Goal: Information Seeking & Learning: Learn about a topic

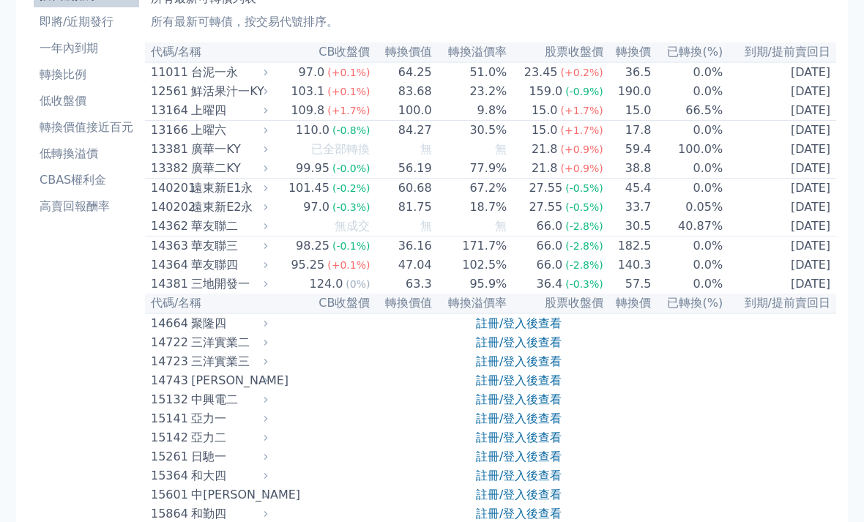
scroll to position [82, 0]
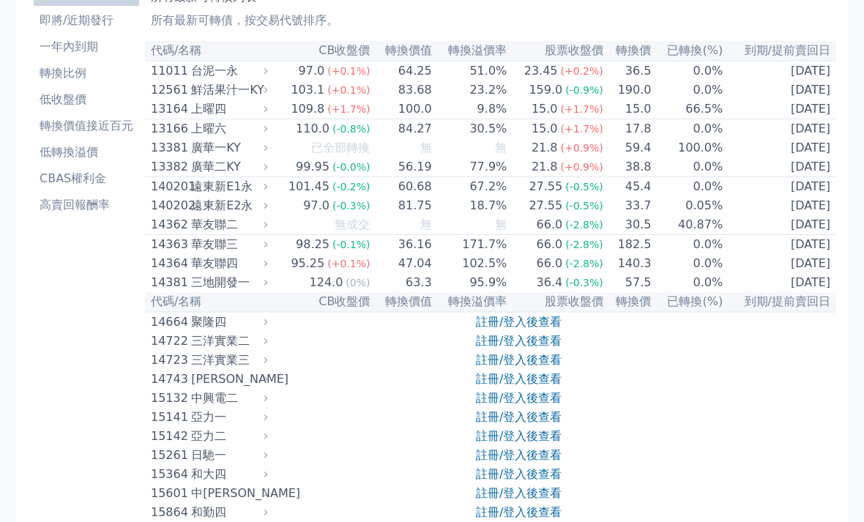
click at [508, 348] on link "註冊/登入後查看" at bounding box center [519, 341] width 86 height 14
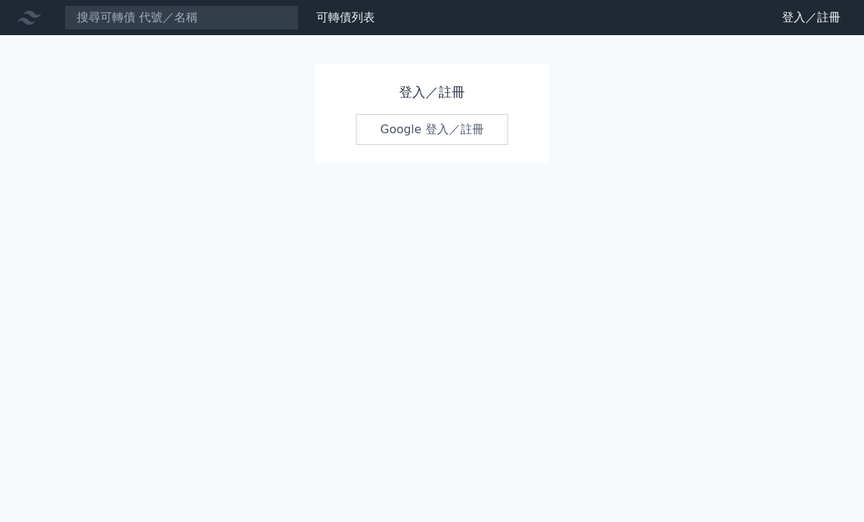
click at [429, 130] on link "Google 登入／註冊" at bounding box center [432, 129] width 152 height 31
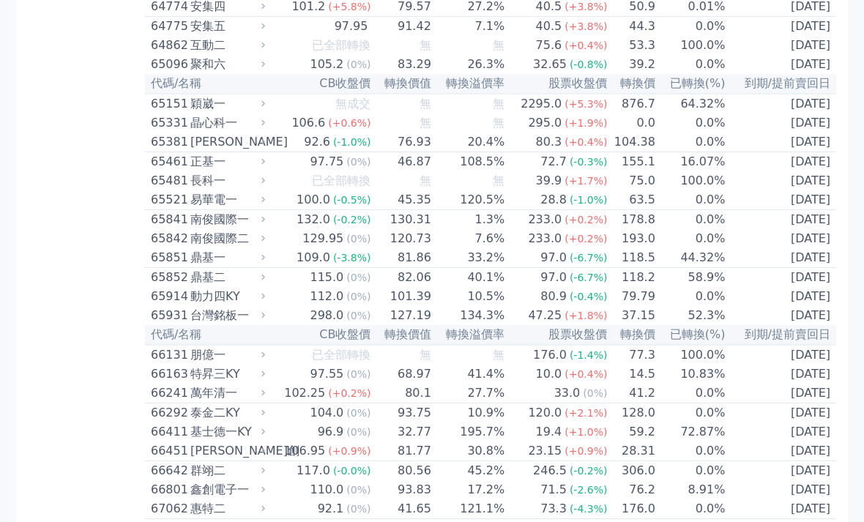
scroll to position [6329, 0]
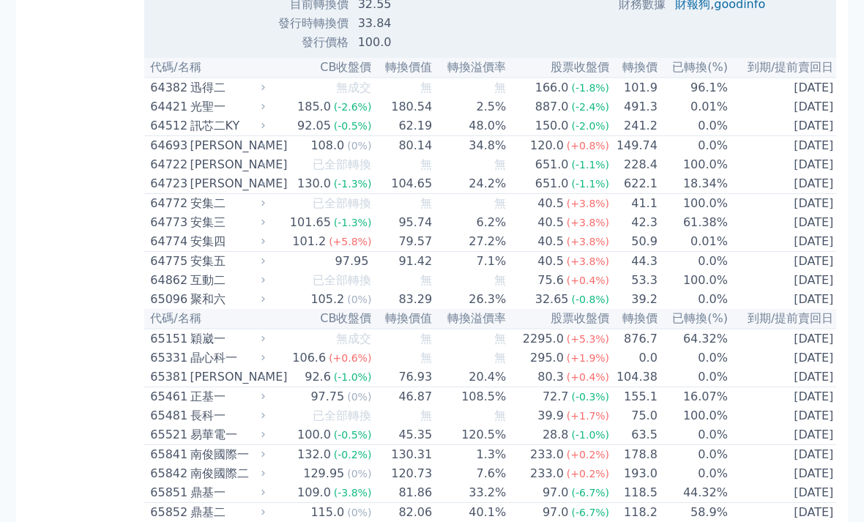
scroll to position [6573, 0]
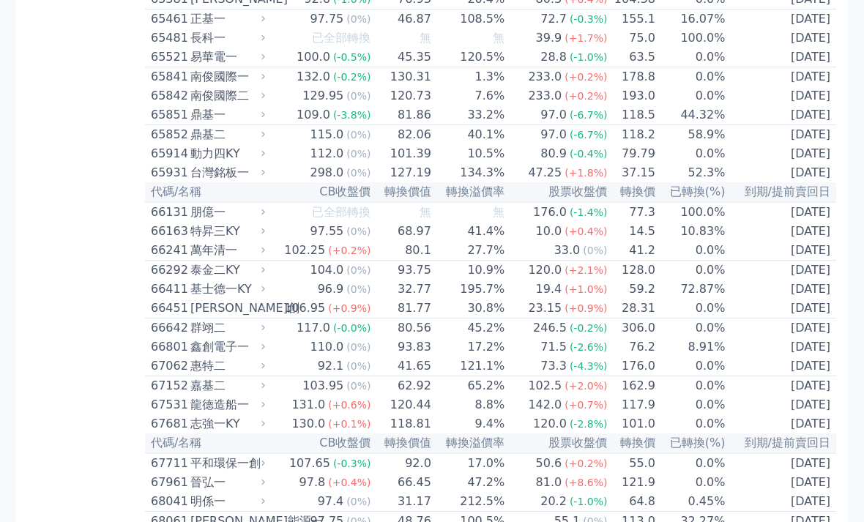
scroll to position [6470, 0]
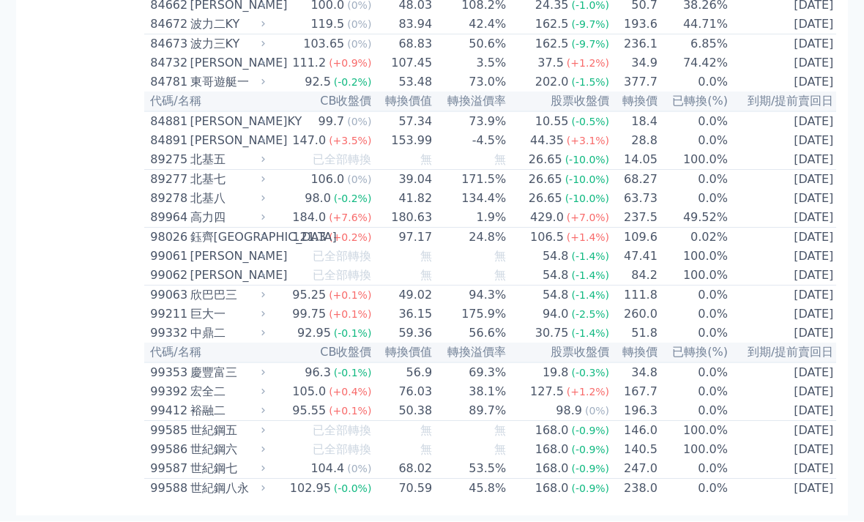
scroll to position [9141, 0]
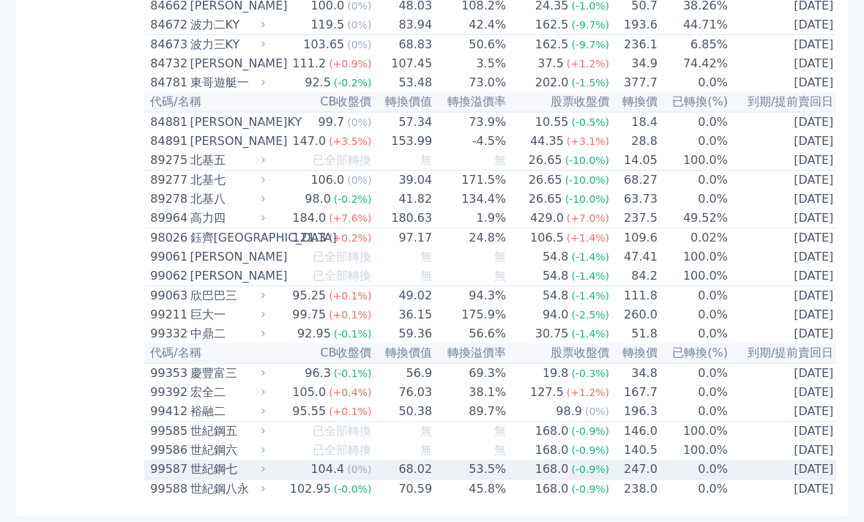
click at [349, 475] on span "(0%)" at bounding box center [359, 470] width 24 height 12
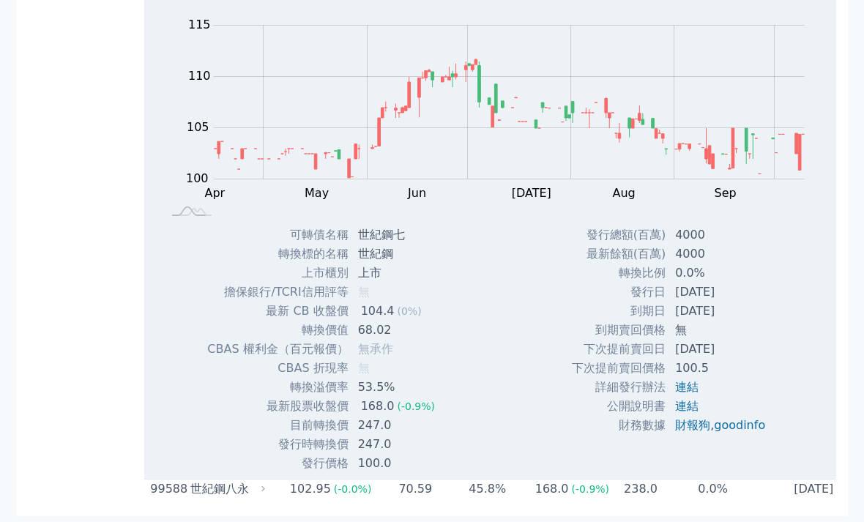
scroll to position [9314, 0]
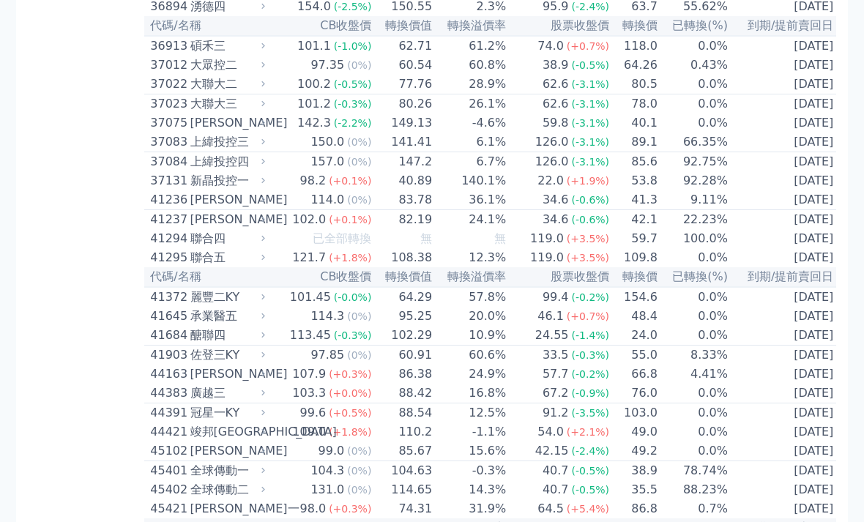
scroll to position [3625, 0]
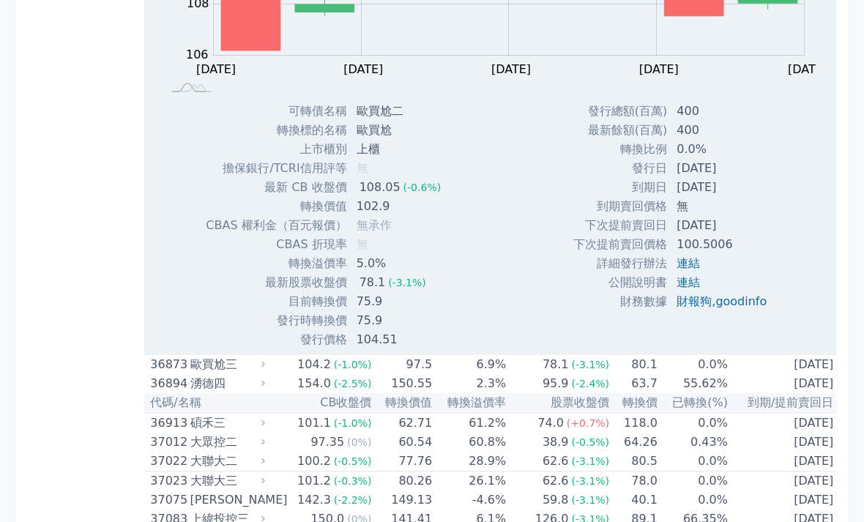
scroll to position [3723, 0]
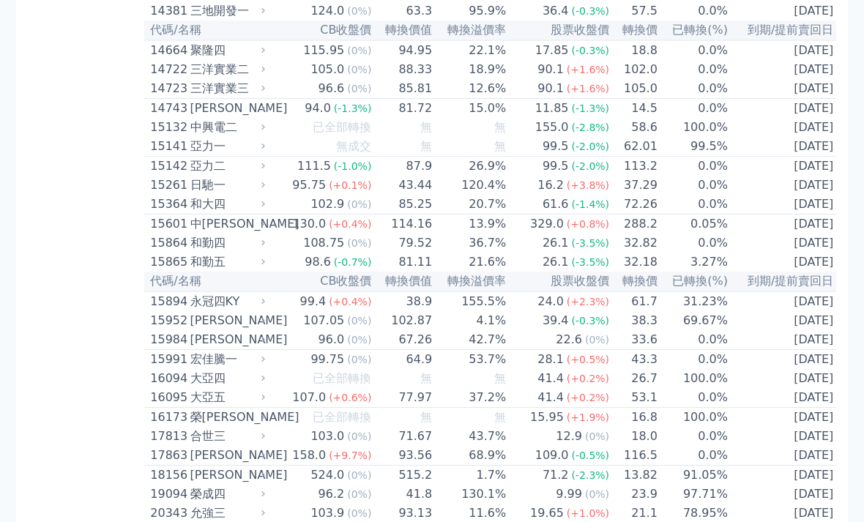
scroll to position [354, 0]
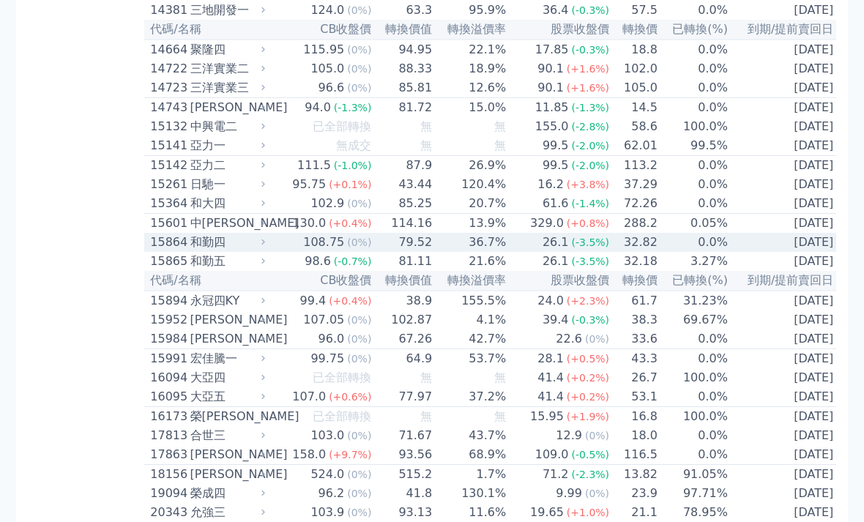
click at [459, 253] on td "36.7%" at bounding box center [470, 243] width 74 height 19
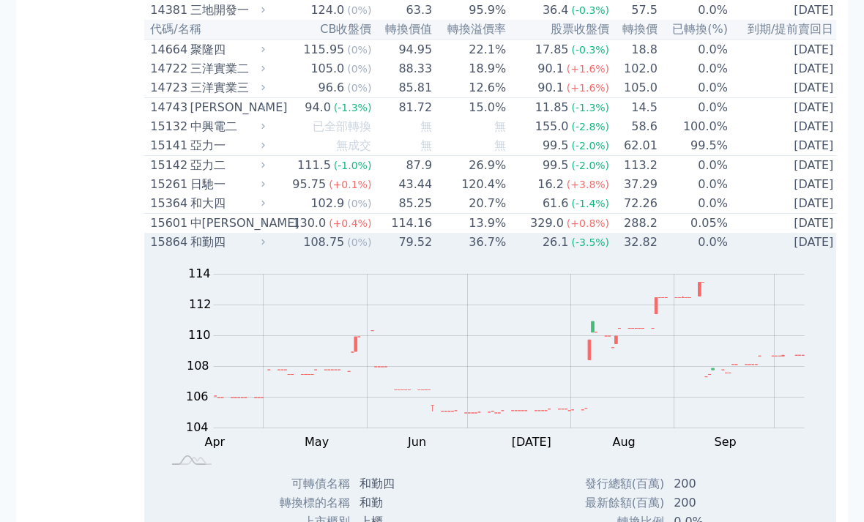
click at [494, 252] on td "36.7%" at bounding box center [470, 242] width 74 height 19
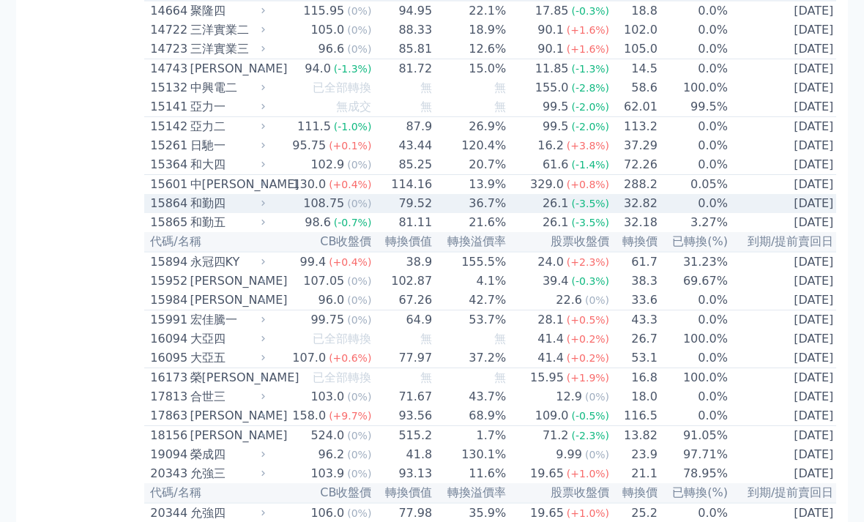
scroll to position [401, 0]
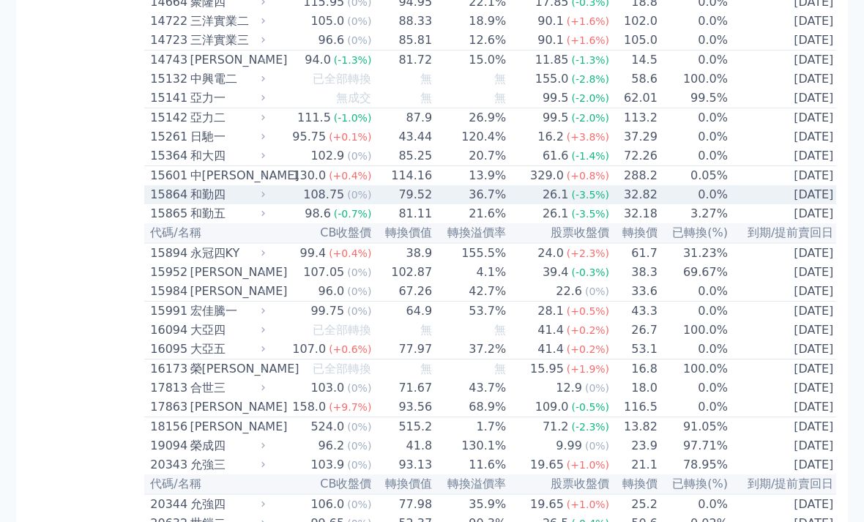
click at [500, 205] on td "36.7%" at bounding box center [470, 195] width 74 height 19
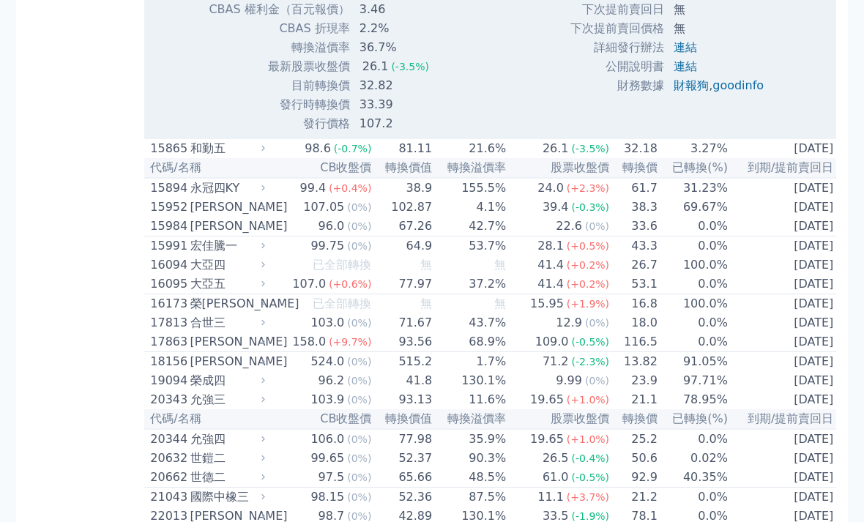
scroll to position [950, 0]
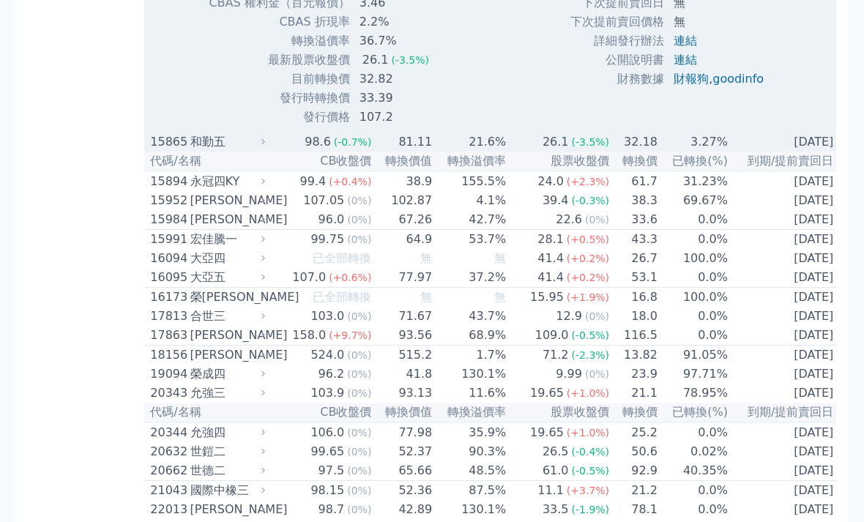
click at [466, 152] on td "21.6%" at bounding box center [470, 142] width 74 height 19
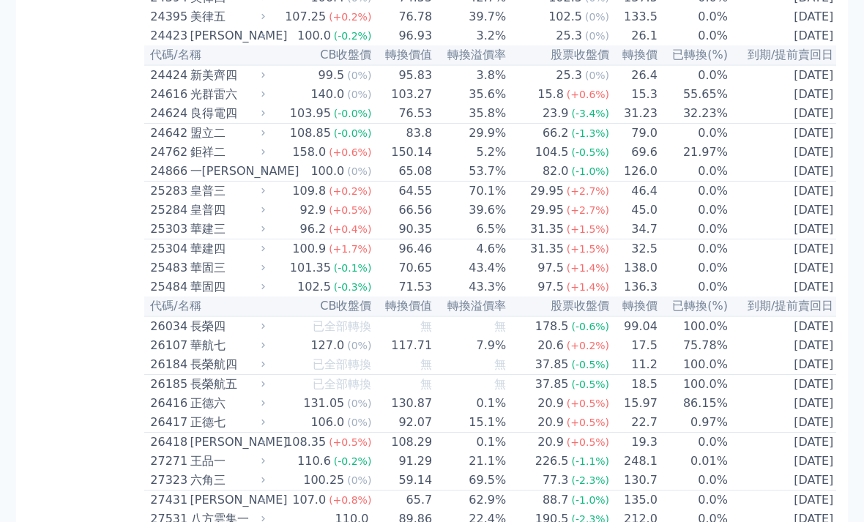
scroll to position [2288, 0]
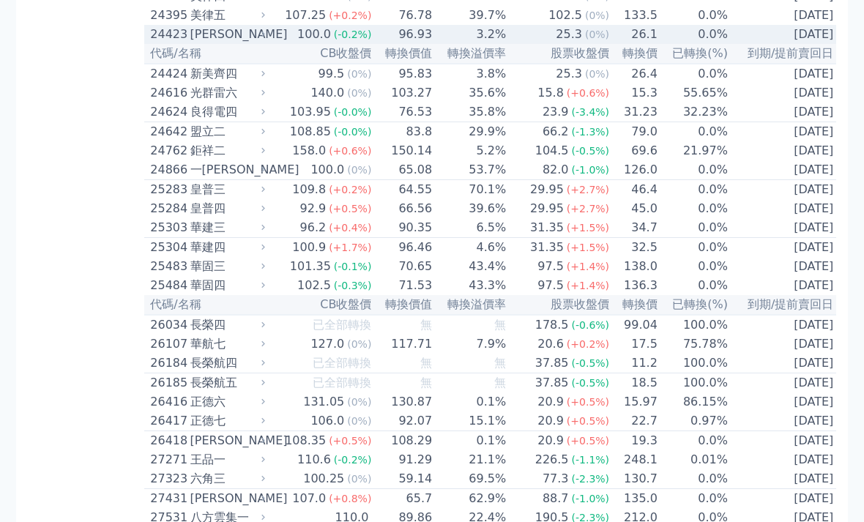
click at [507, 44] on td "25.3 (0%)" at bounding box center [558, 34] width 103 height 19
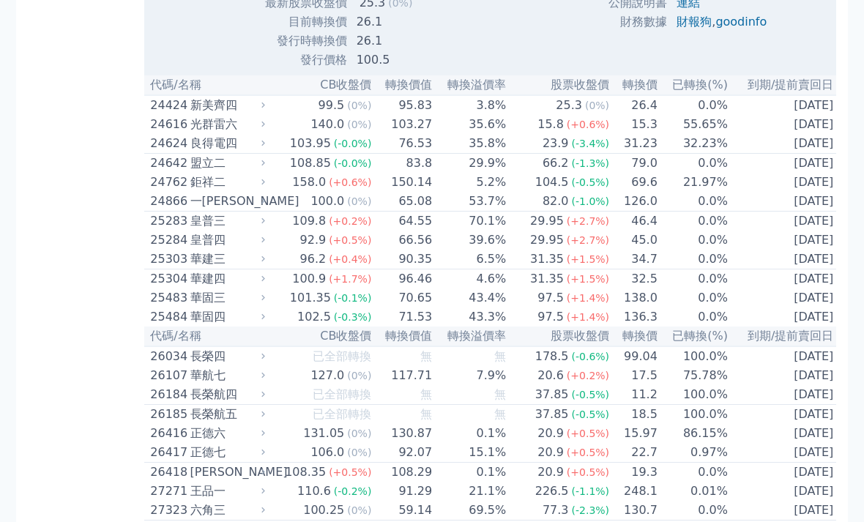
scroll to position [2733, 0]
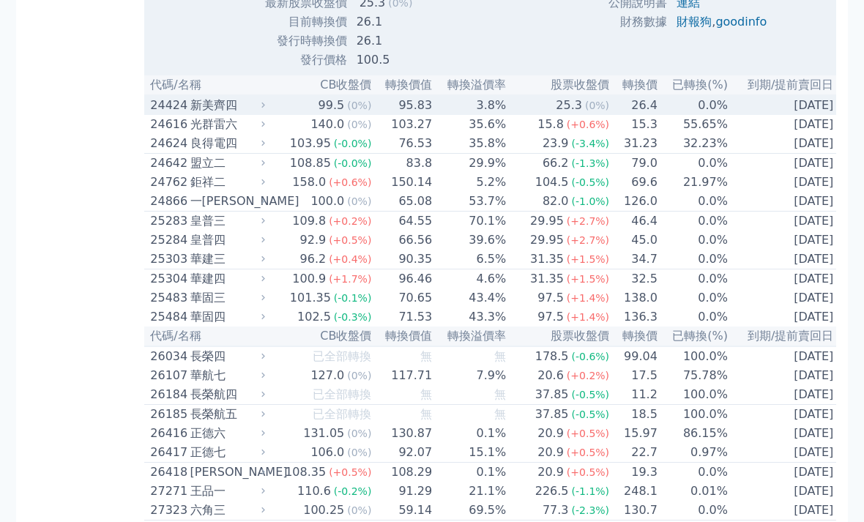
click at [418, 115] on td "95.83" at bounding box center [402, 105] width 61 height 20
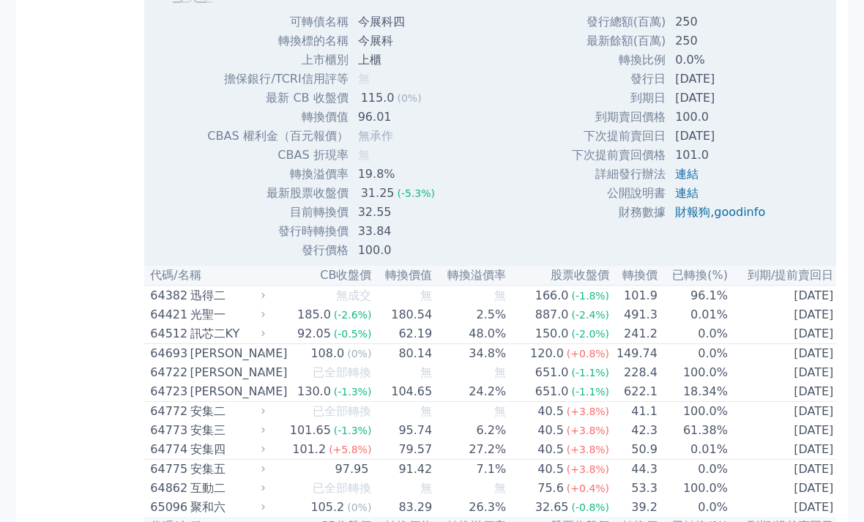
scroll to position [8268, 0]
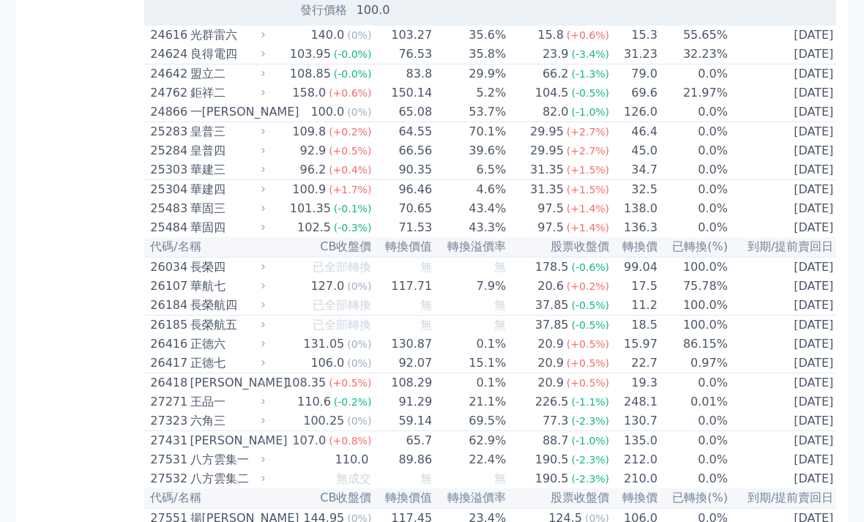
scroll to position [3286, 0]
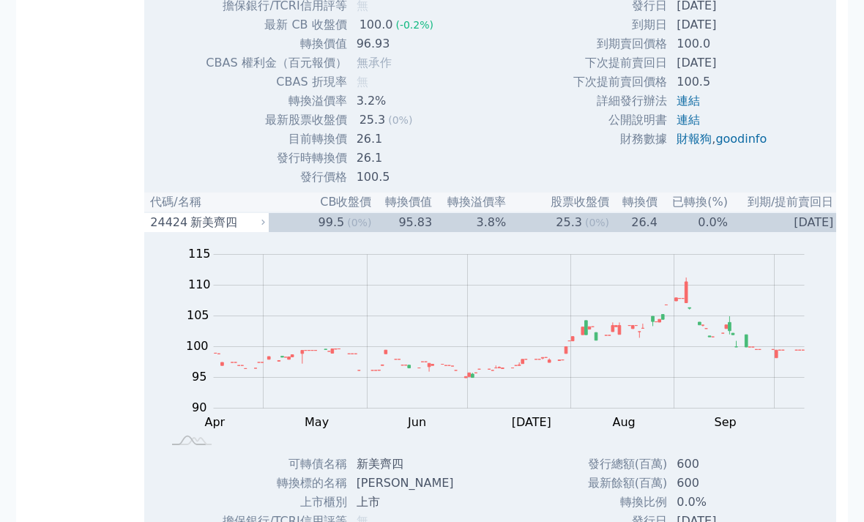
click at [522, 233] on td "25.3 (0%)" at bounding box center [558, 223] width 103 height 20
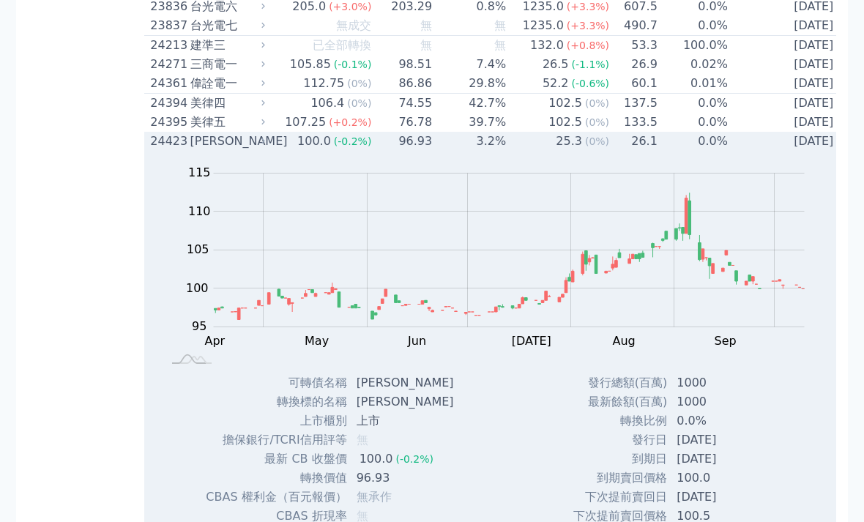
click at [571, 151] on div "25.3" at bounding box center [569, 142] width 32 height 18
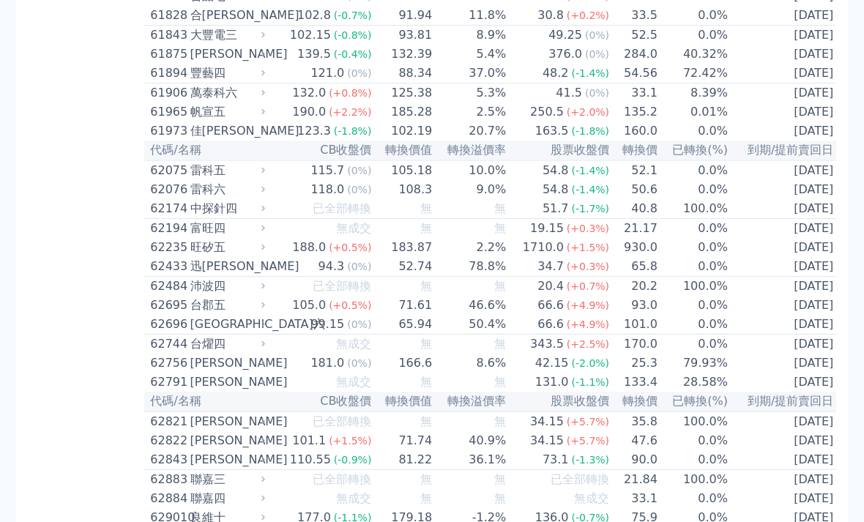
scroll to position [6471, 0]
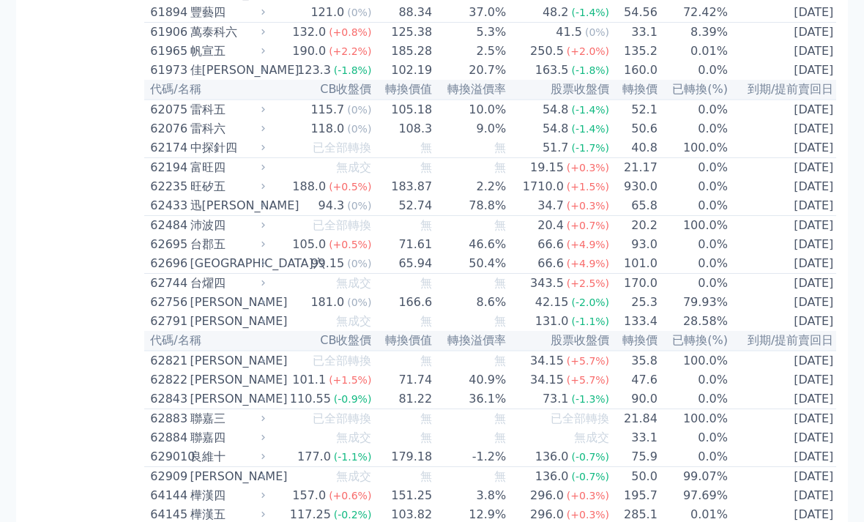
scroll to position [6523, 0]
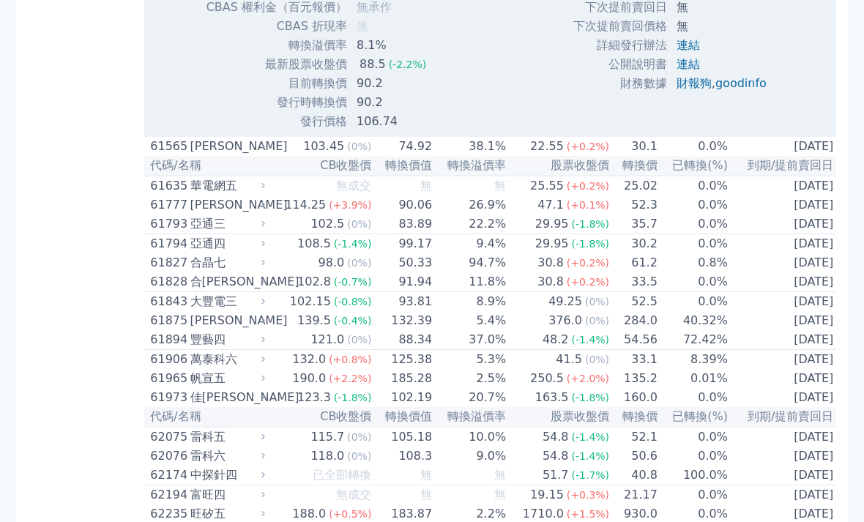
scroll to position [6672, 0]
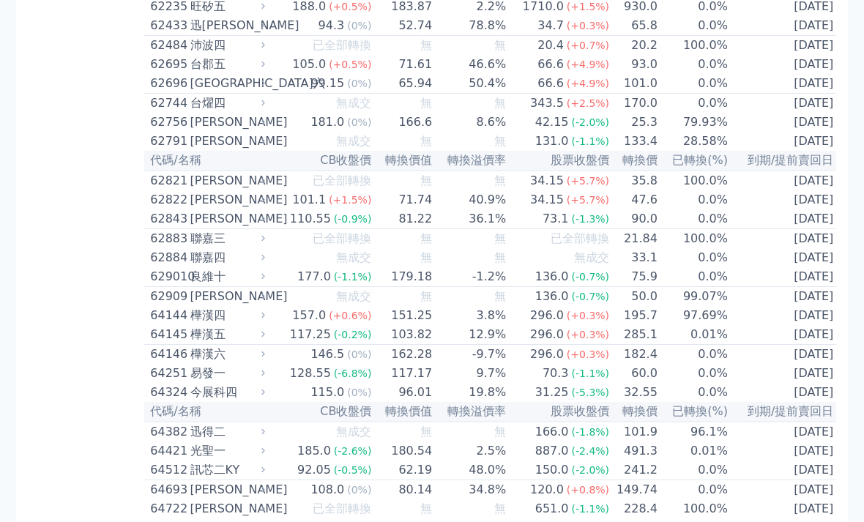
scroll to position [6705, 0]
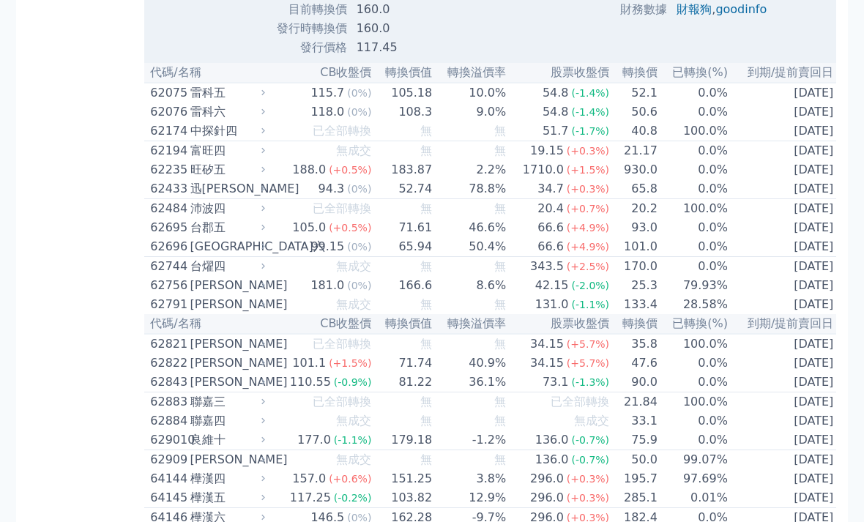
scroll to position [6974, 0]
